Goal: Book appointment/travel/reservation

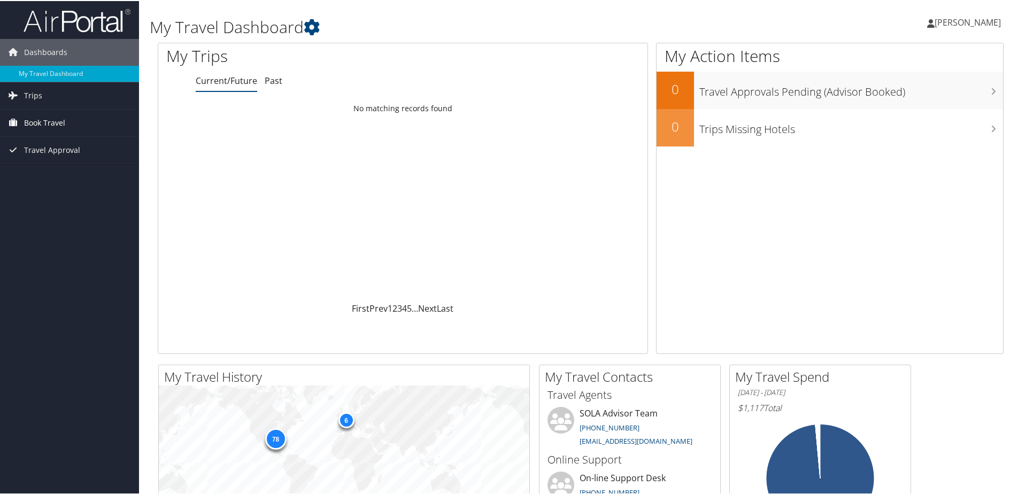
click at [52, 118] on span "Book Travel" at bounding box center [44, 122] width 41 height 27
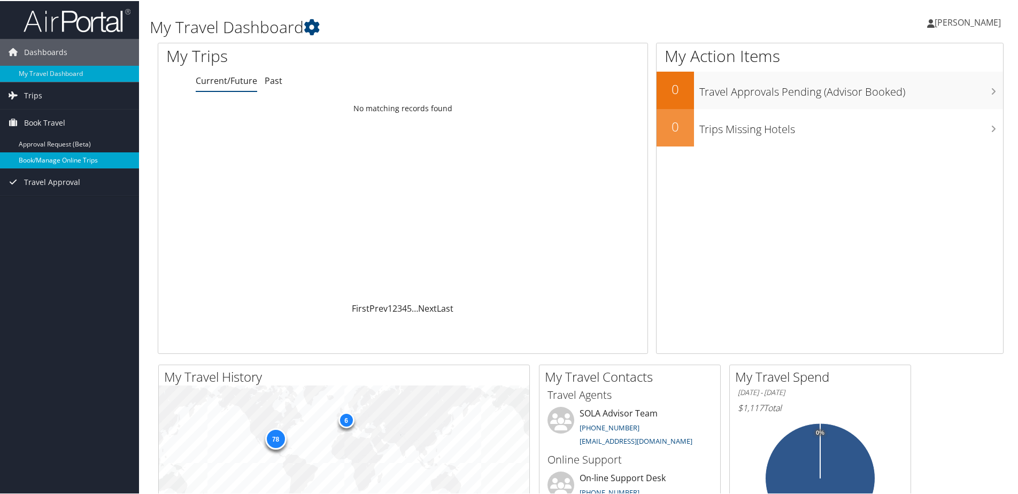
click at [30, 153] on link "Book/Manage Online Trips" at bounding box center [69, 159] width 139 height 16
click at [60, 159] on link "Book/Manage Online Trips" at bounding box center [69, 159] width 139 height 16
